Goal: Transaction & Acquisition: Purchase product/service

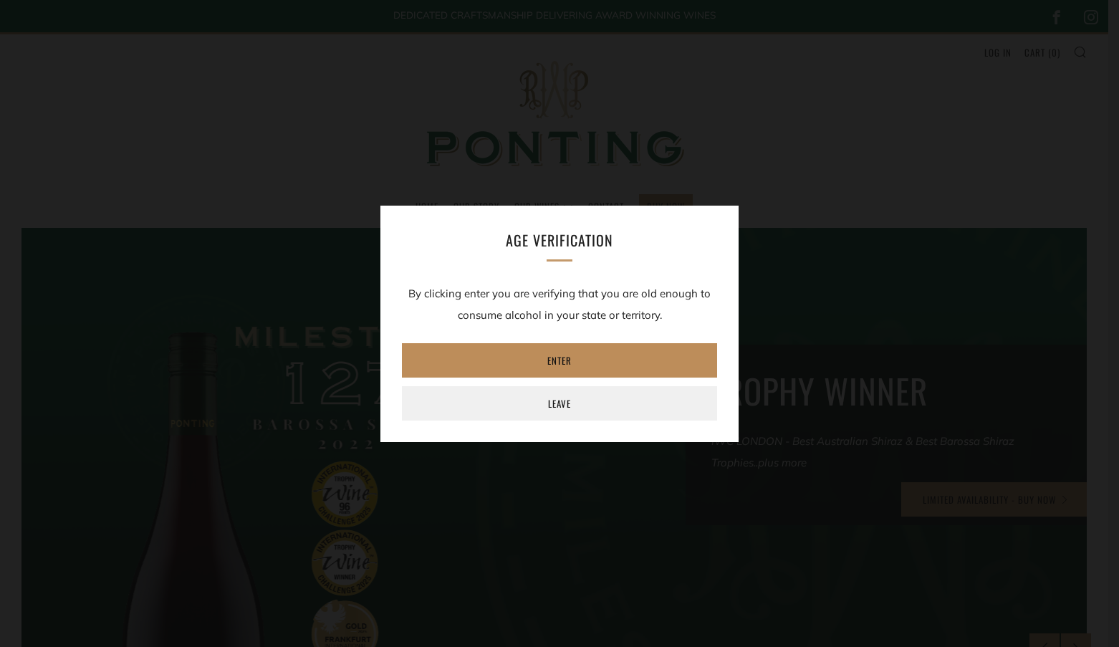
click at [566, 359] on link "Enter" at bounding box center [559, 360] width 315 height 34
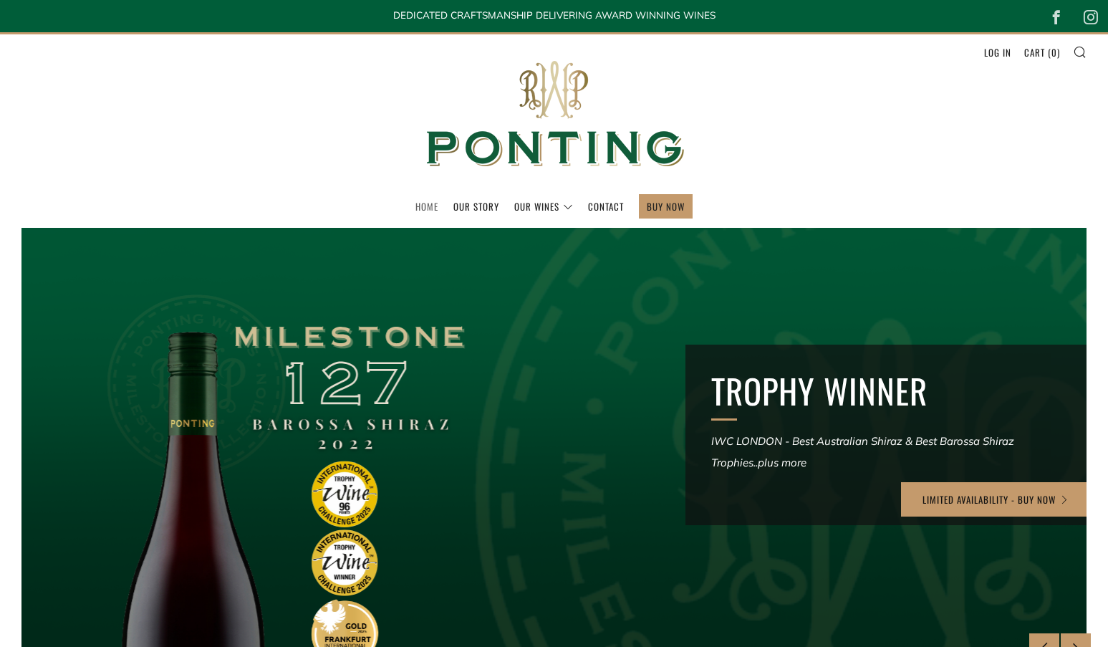
click at [428, 201] on link "Home" at bounding box center [426, 206] width 23 height 23
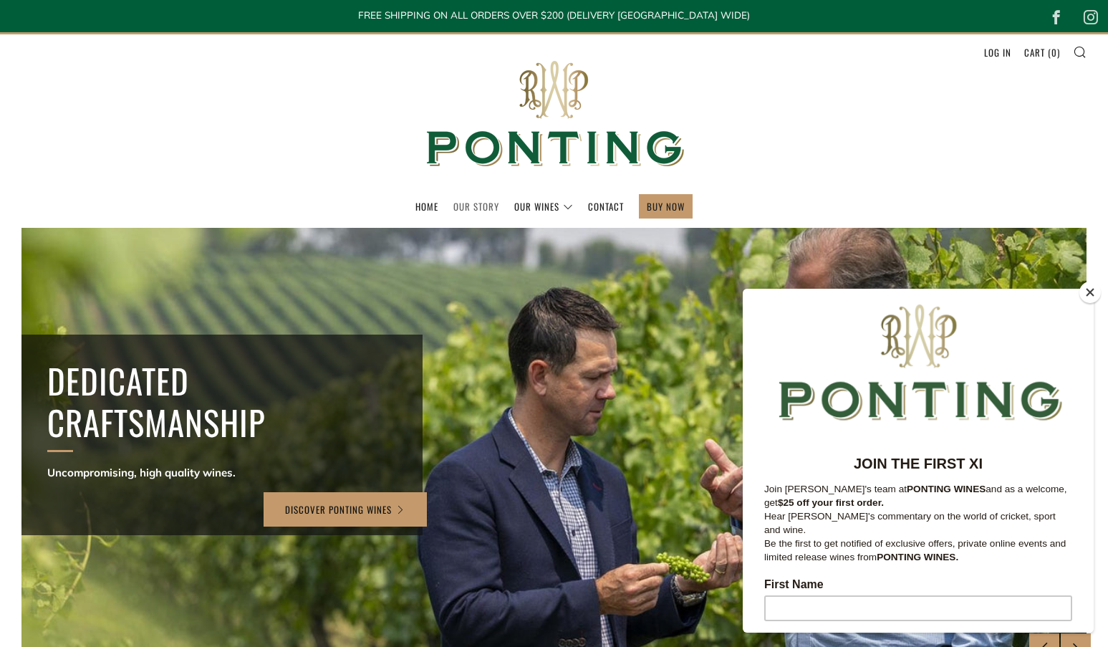
click at [486, 205] on link "Our Story" at bounding box center [476, 206] width 46 height 23
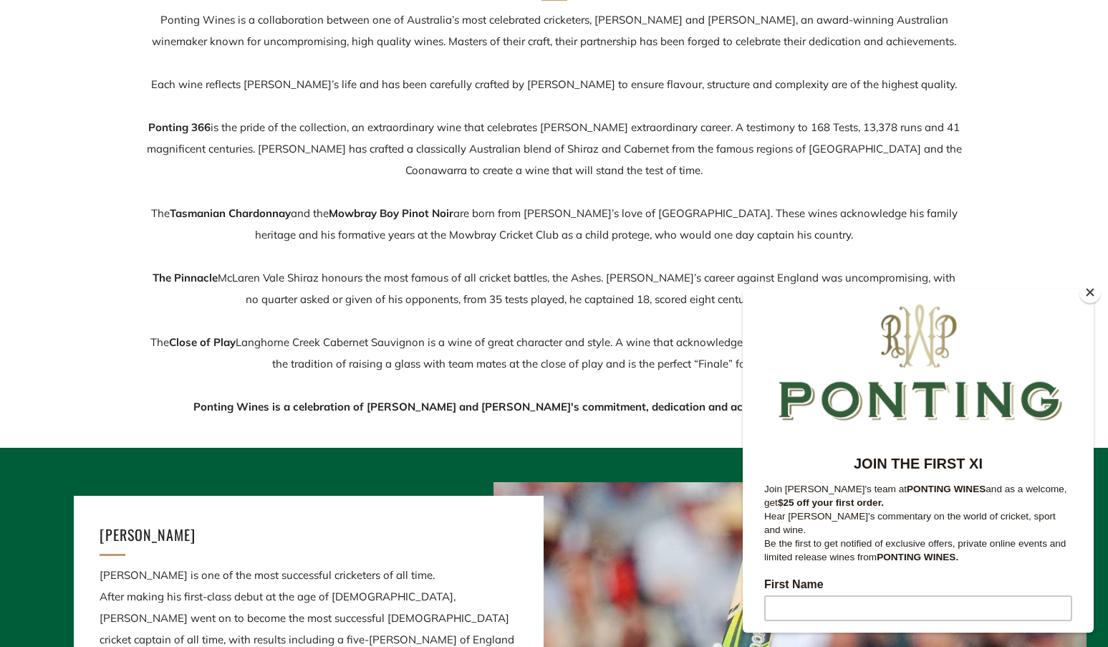
scroll to position [215, 0]
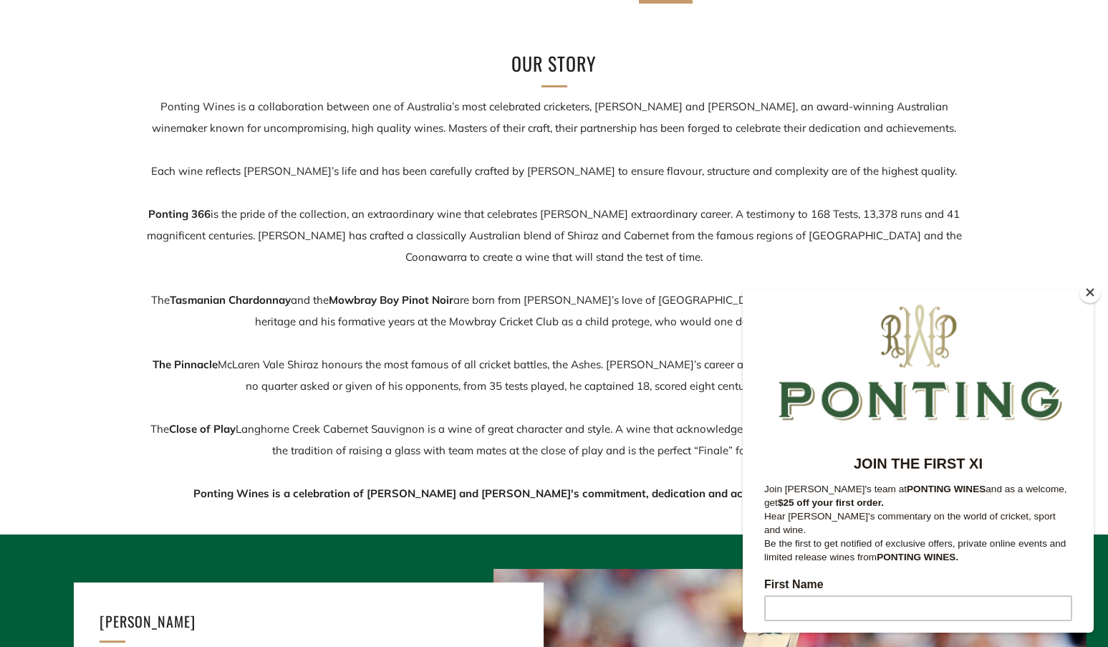
click at [1090, 292] on button "Close" at bounding box center [1089, 291] width 21 height 21
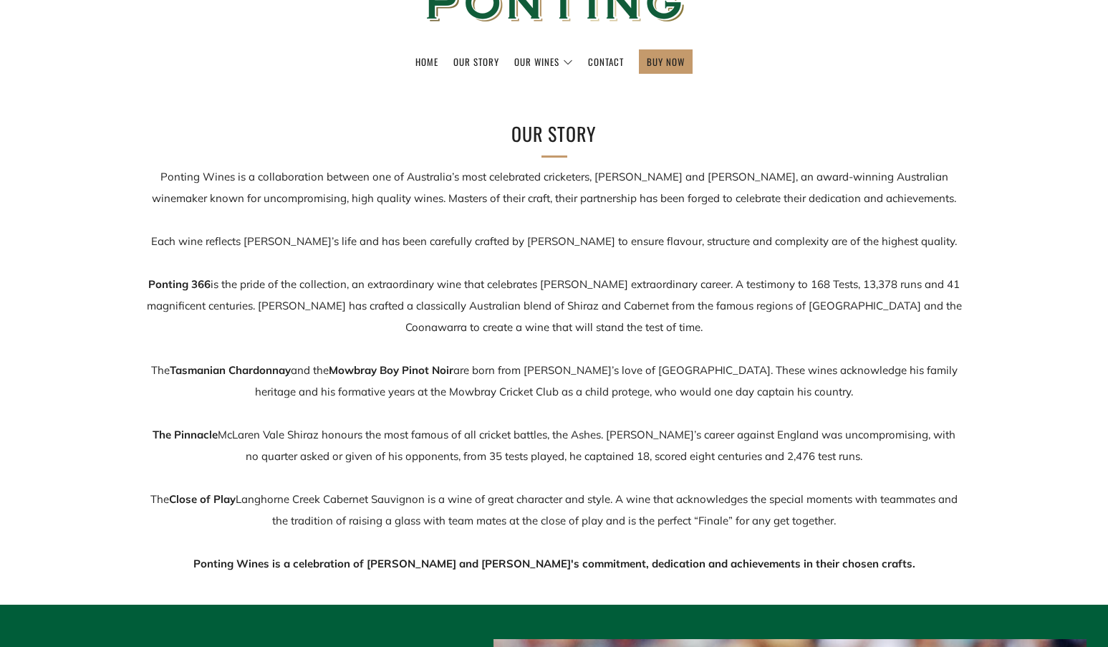
scroll to position [0, 0]
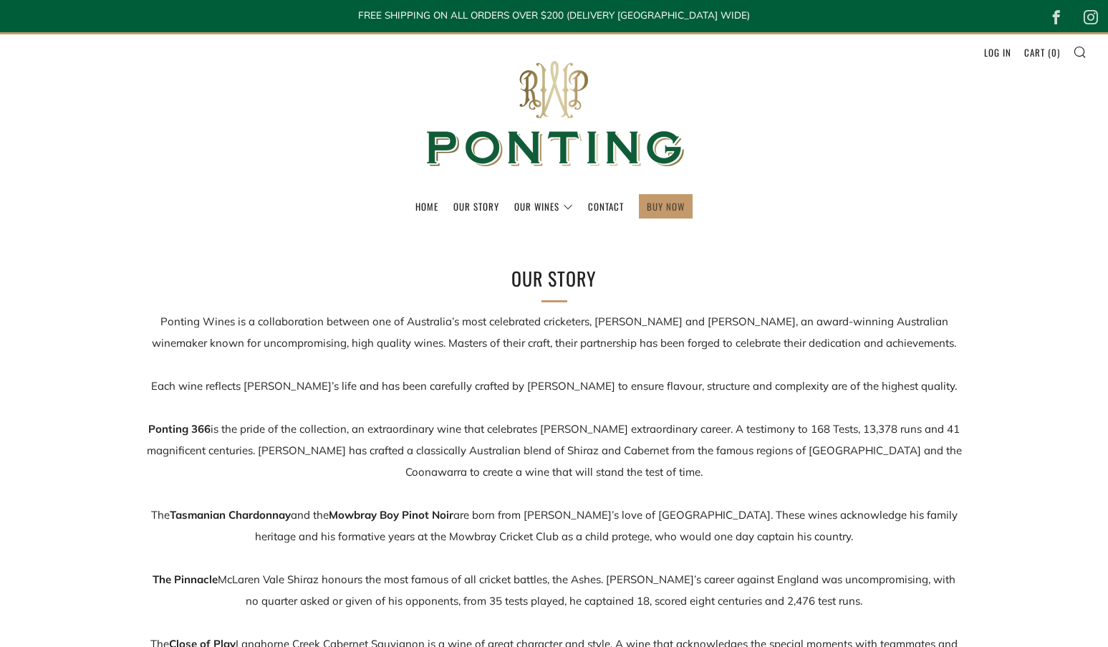
click at [656, 208] on link "BUY NOW" at bounding box center [666, 206] width 38 height 23
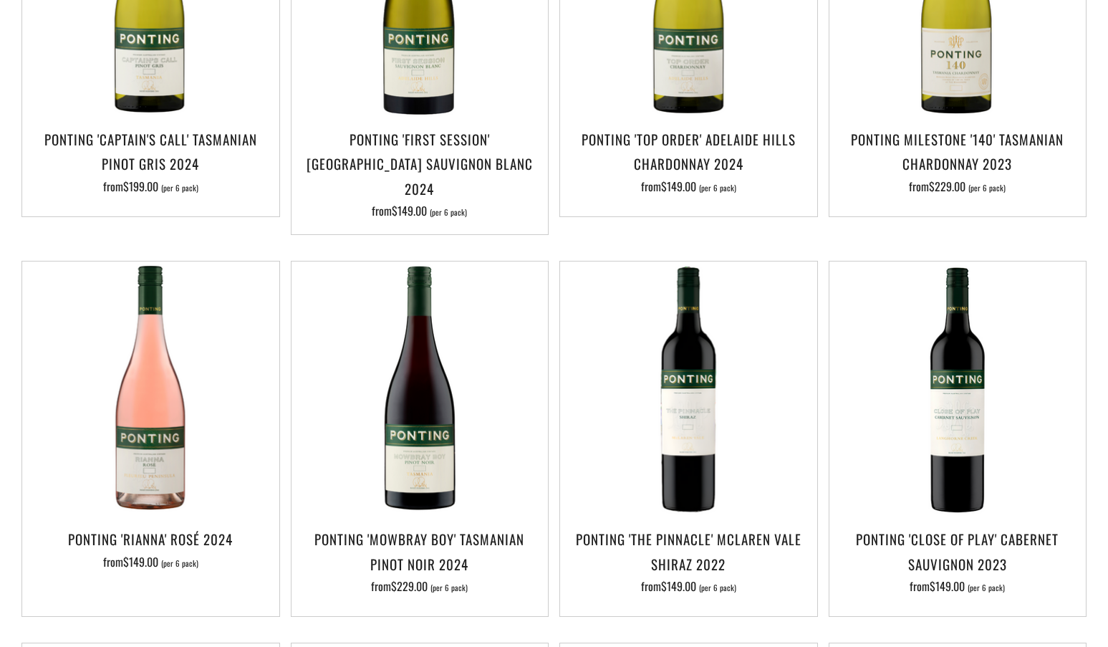
scroll to position [501, 0]
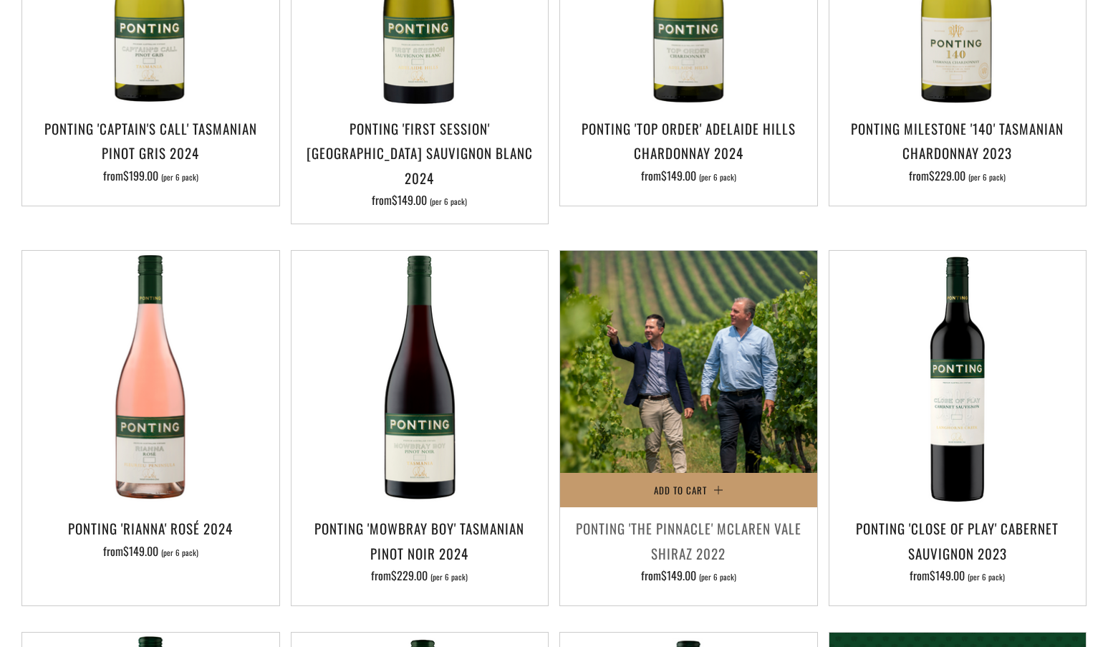
click at [692, 343] on img at bounding box center [688, 379] width 257 height 257
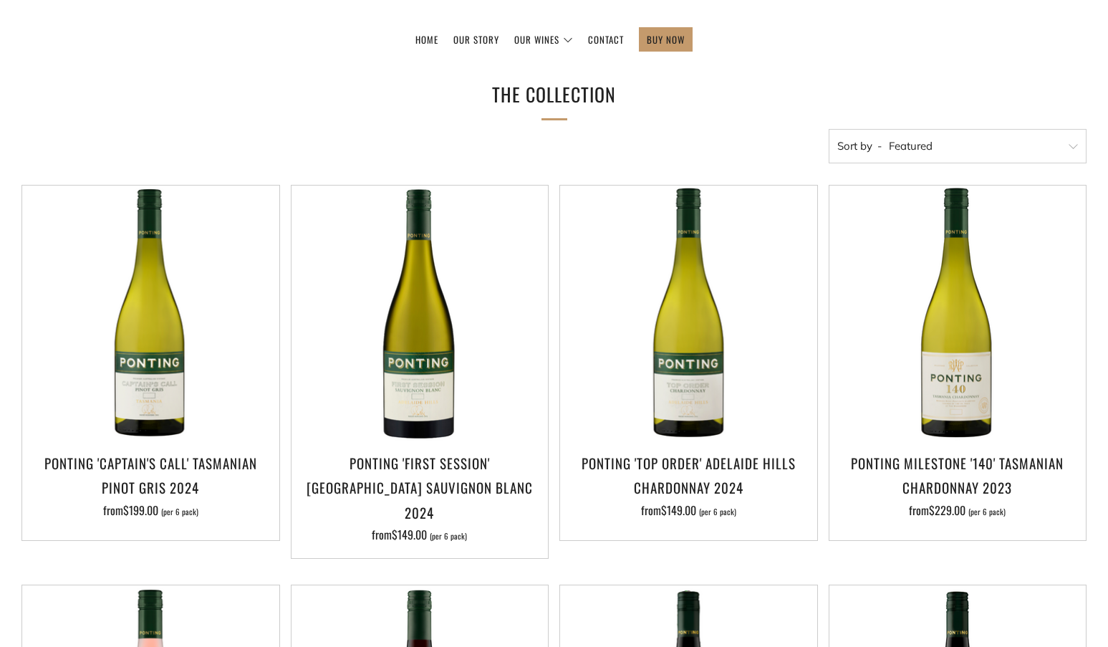
scroll to position [0, 0]
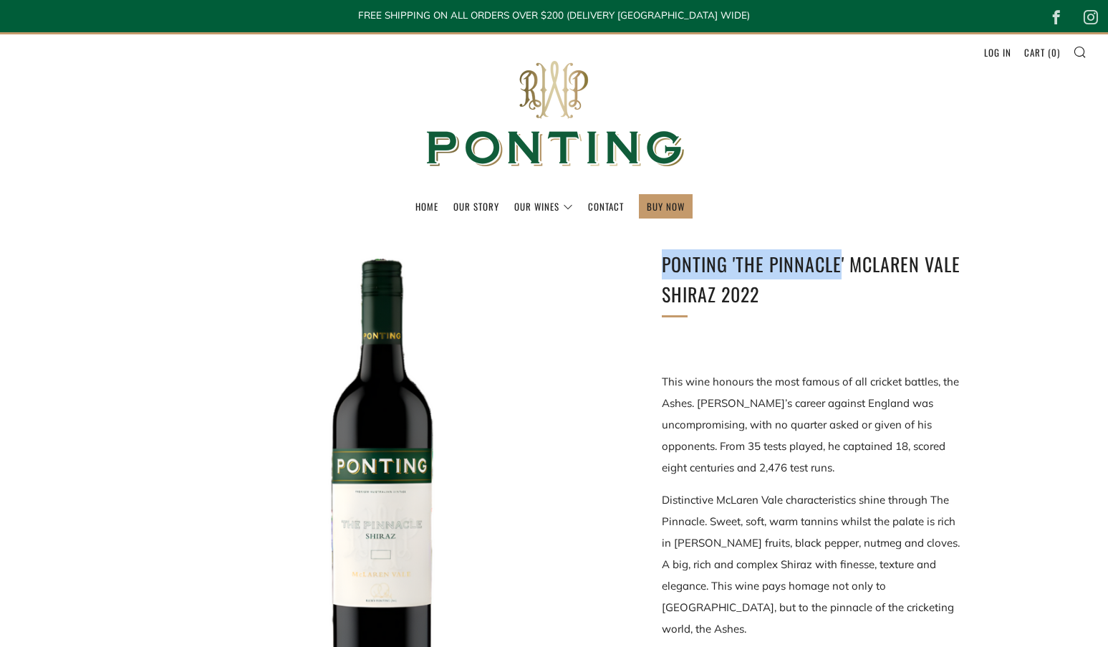
drag, startPoint x: 837, startPoint y: 265, endPoint x: 652, endPoint y: 268, distance: 185.5
click at [652, 268] on div "Ponting 'The Pinnacle' McLaren Vale Shiraz 2022 This wine honours the most famo…" at bounding box center [791, 657] width 344 height 816
copy h1 "Ponting 'The Pinnacle"
